Goal: Register for event/course

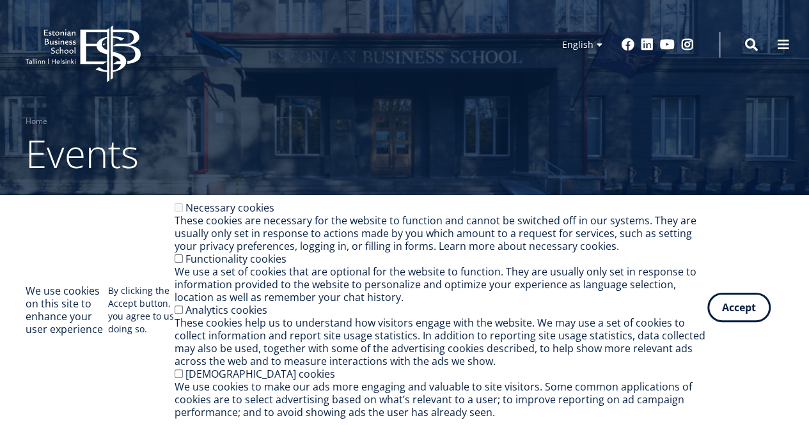
click at [710, 306] on button "Accept" at bounding box center [738, 307] width 63 height 29
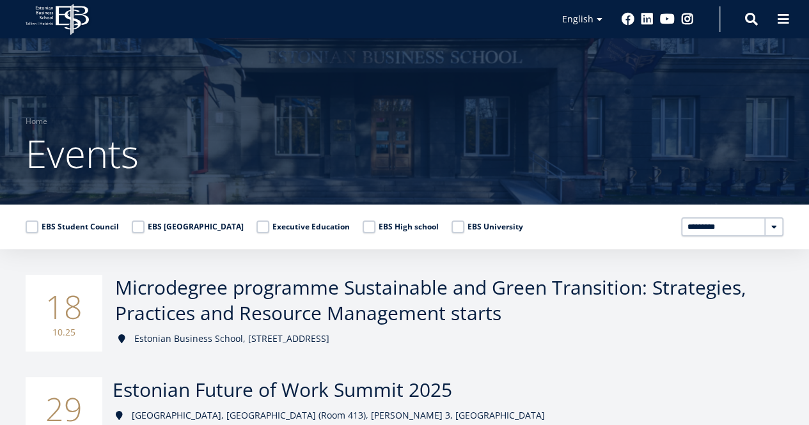
click at [452, 377] on span "Estonian Future of Work Summit 2025" at bounding box center [283, 390] width 340 height 26
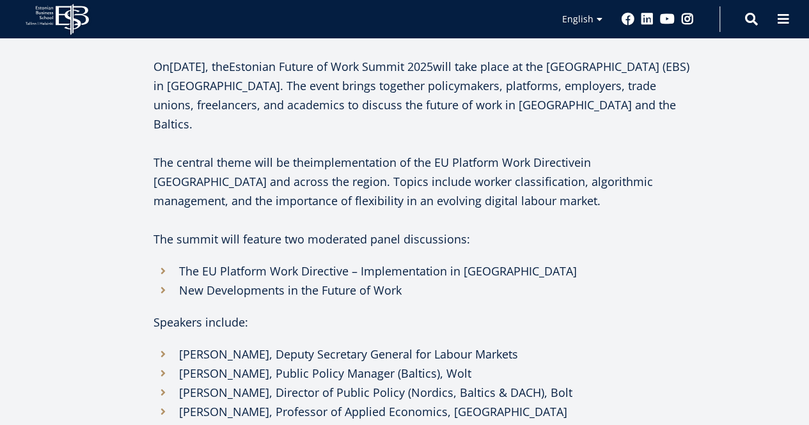
scroll to position [1116, 0]
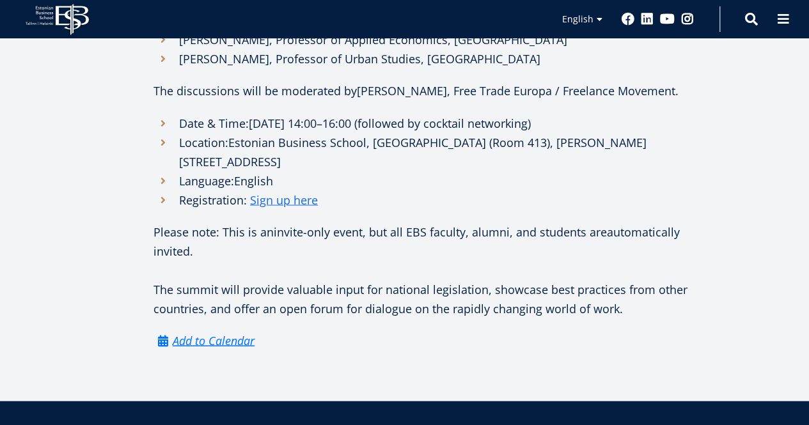
click at [388, 171] on div "On [DATE] , the Estonian Future of Work Summit 2025 will take place at the [GEO…" at bounding box center [421, 1] width 537 height 633
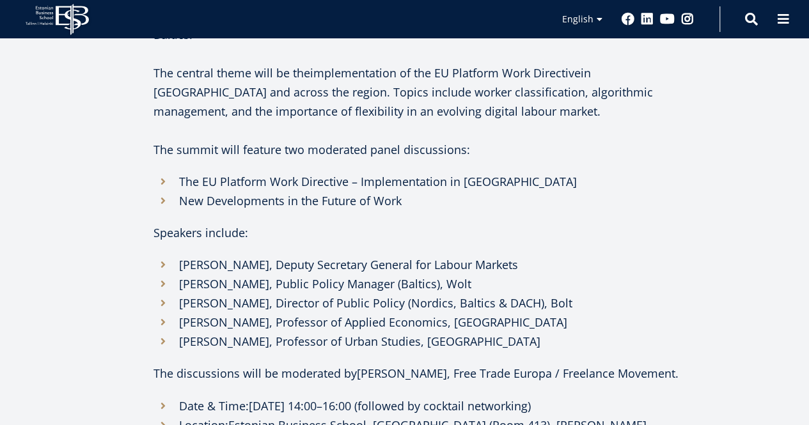
scroll to position [874, 0]
